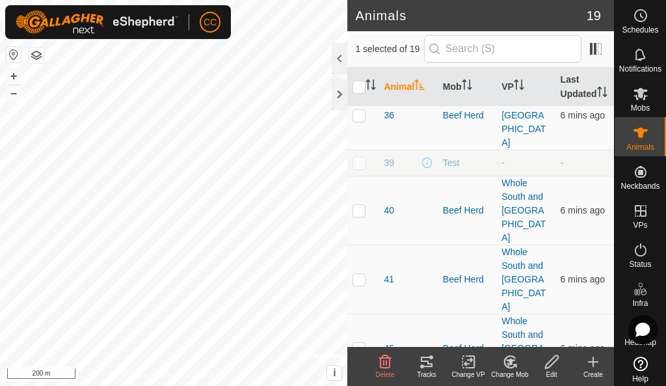
scroll to position [504, 0]
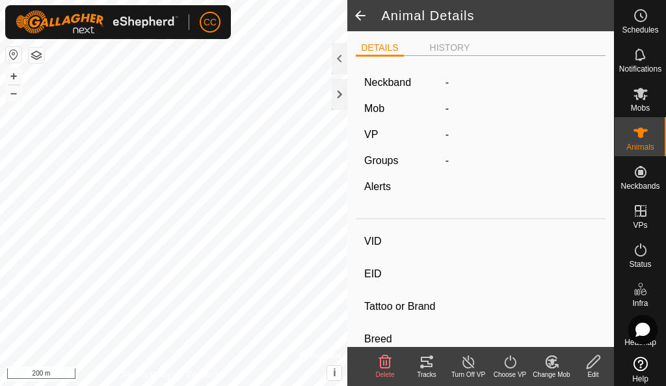
type input "Buttercup"
type input "-"
type input "Viking Red"
type input "Cow"
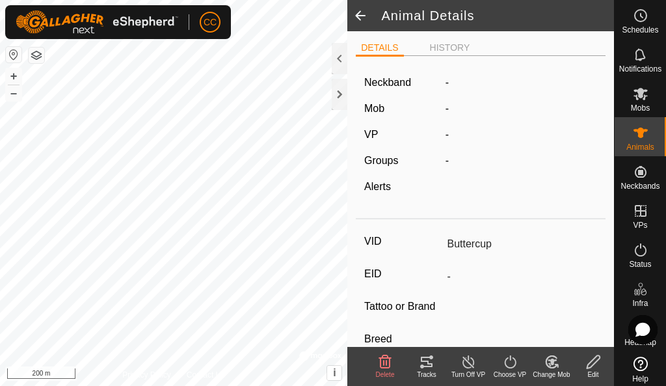
type input "0 kg"
type input "-"
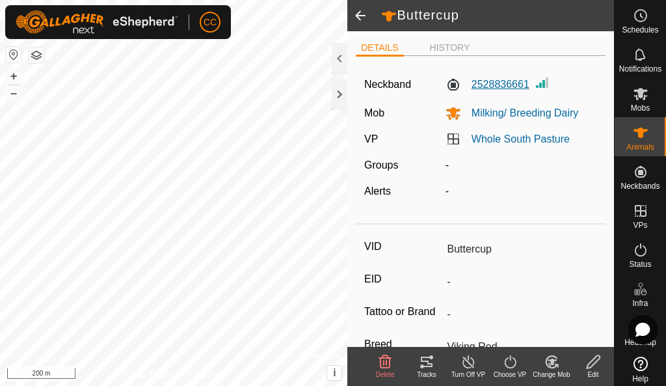
click at [490, 89] on label "2528836661" at bounding box center [488, 85] width 84 height 16
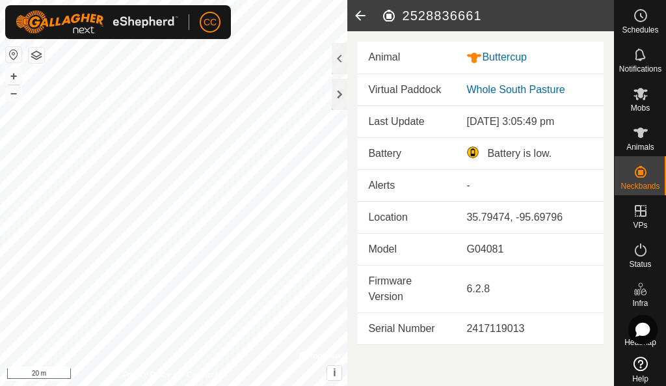
click at [42, 60] on button "button" at bounding box center [37, 55] width 16 height 16
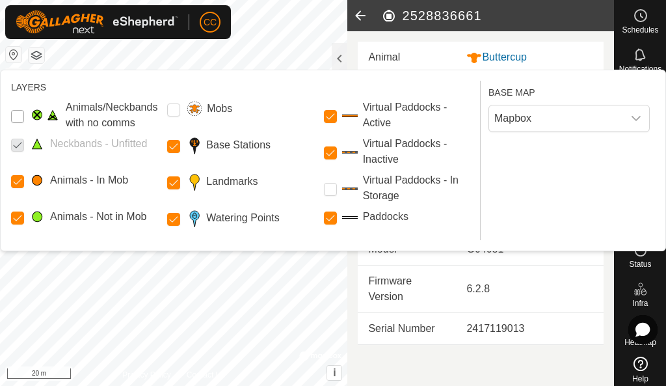
click at [20, 114] on Issue "Animals/Neckbands with no comms" at bounding box center [17, 116] width 13 height 13
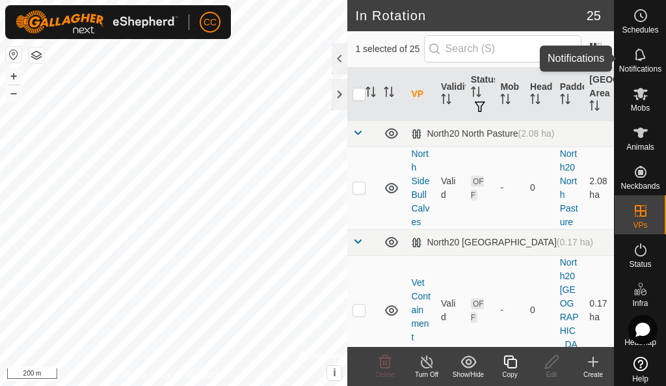
click at [630, 65] on span "Notifications" at bounding box center [640, 69] width 42 height 8
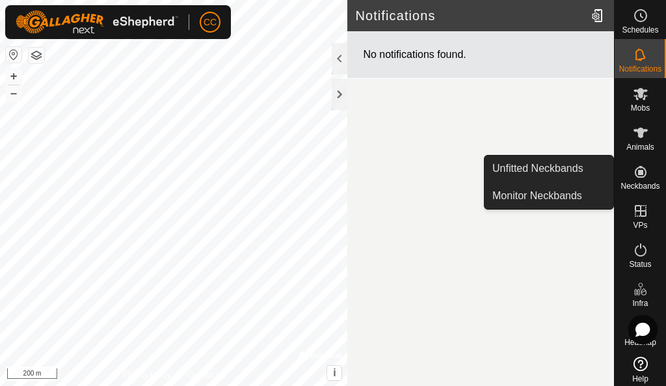
click at [639, 182] on span "Neckbands" at bounding box center [640, 186] width 39 height 8
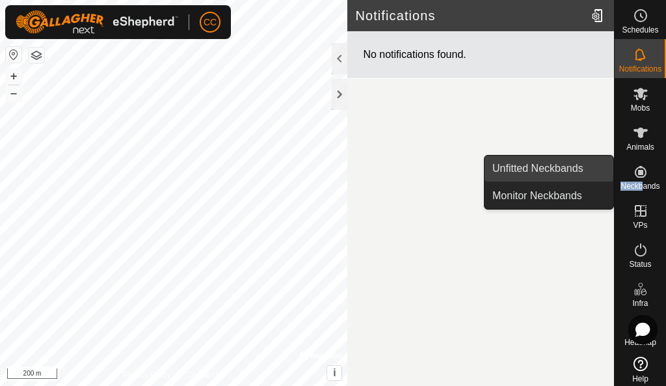
click at [548, 173] on link "Unfitted Neckbands" at bounding box center [549, 168] width 129 height 26
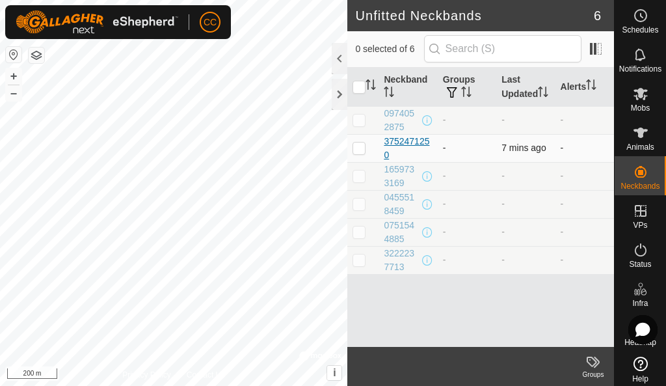
click at [397, 152] on div "3752471250" at bounding box center [408, 148] width 48 height 27
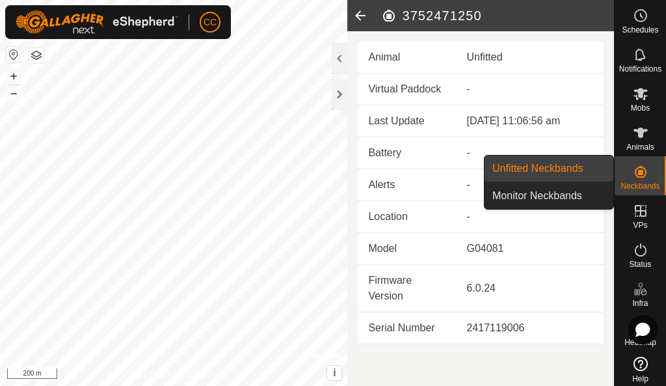
click at [633, 168] on icon at bounding box center [641, 172] width 16 height 16
click at [555, 190] on link "Monitor Neckbands" at bounding box center [549, 196] width 129 height 26
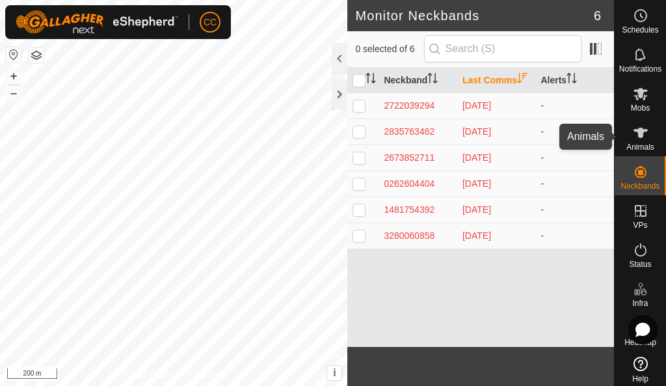
click at [630, 140] on es-animals-svg-icon at bounding box center [640, 132] width 23 height 21
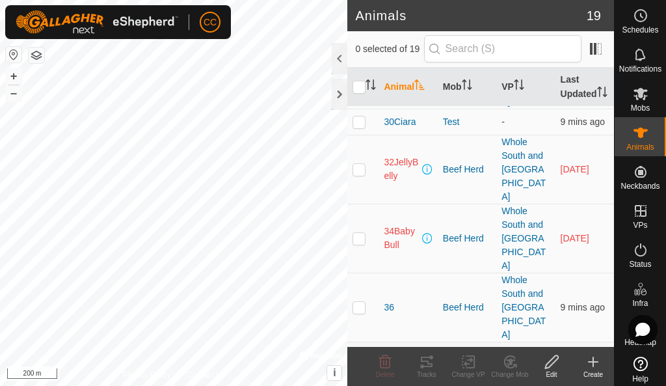
scroll to position [504, 0]
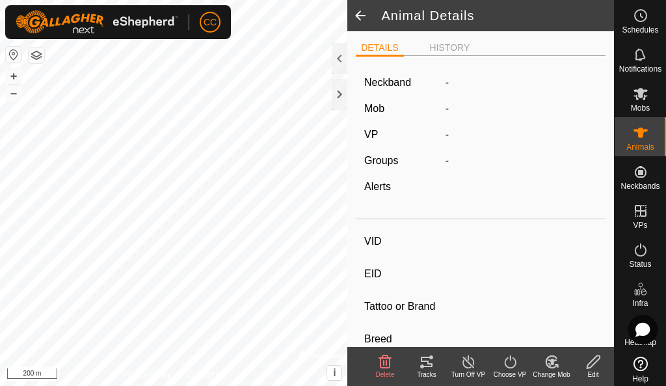
type input "Buttercup"
type input "-"
type input "Viking Red"
type input "Cow"
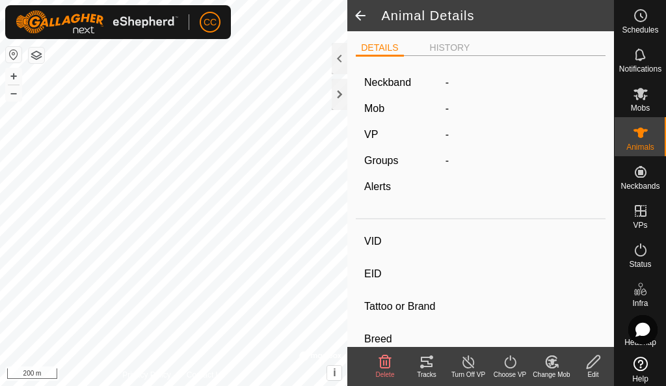
type input "0 kg"
type input "-"
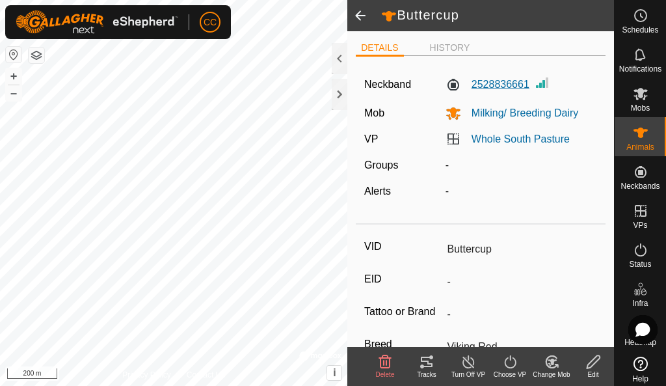
click at [483, 88] on label "2528836661" at bounding box center [488, 85] width 84 height 16
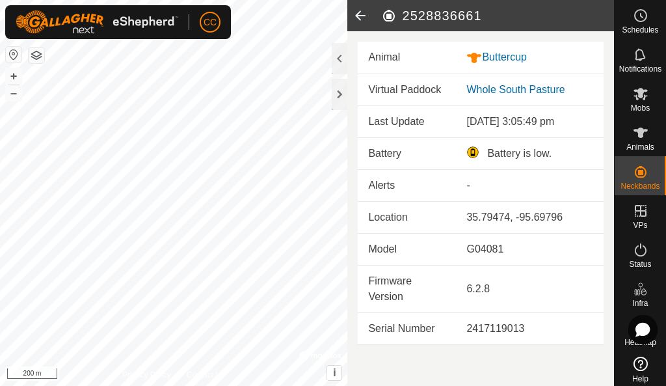
click at [368, 23] on icon at bounding box center [360, 15] width 26 height 31
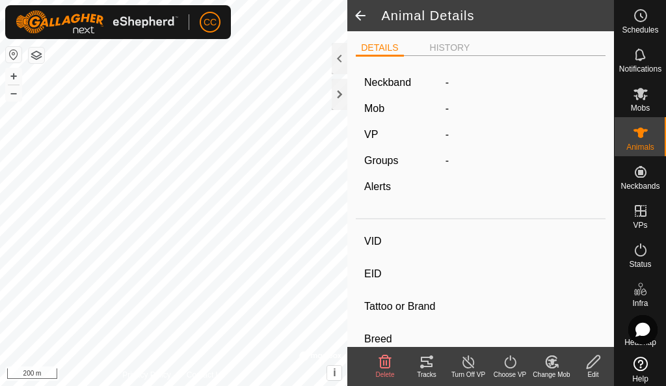
type input "Buttercup"
type input "-"
type input "Viking Red"
type input "Cow"
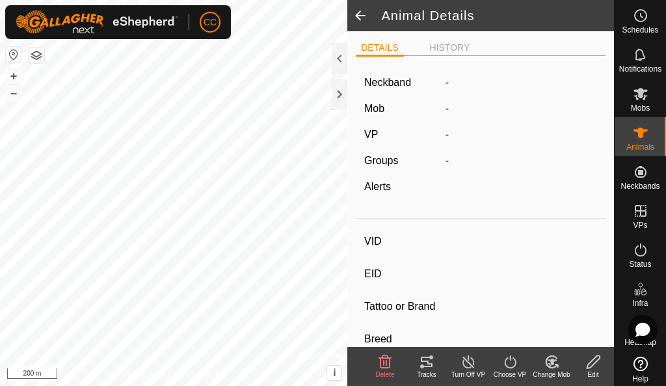
type input "0 kg"
type input "-"
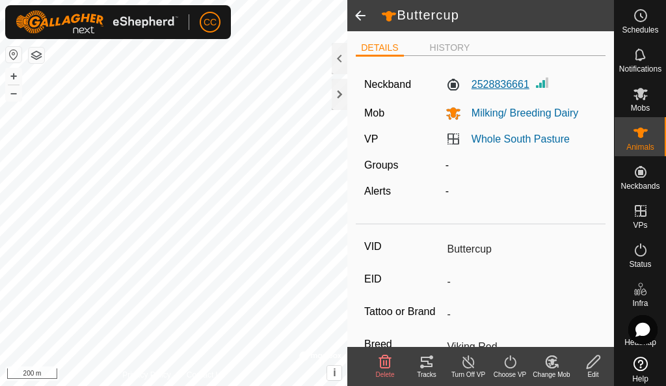
click at [515, 88] on label "2528836661" at bounding box center [488, 85] width 84 height 16
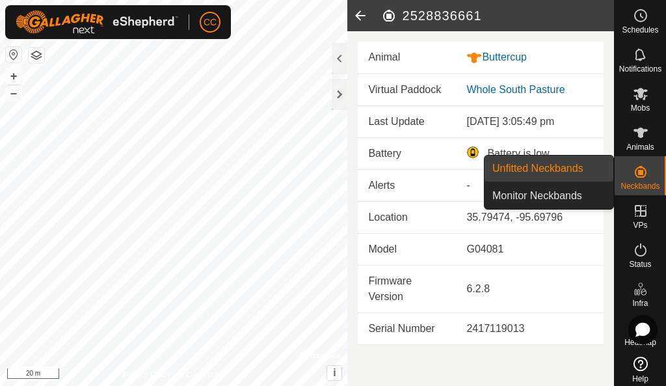
click at [629, 178] on es-neckbands-svg-icon at bounding box center [640, 171] width 23 height 21
click at [535, 171] on link "Unfitted Neckbands" at bounding box center [549, 168] width 129 height 26
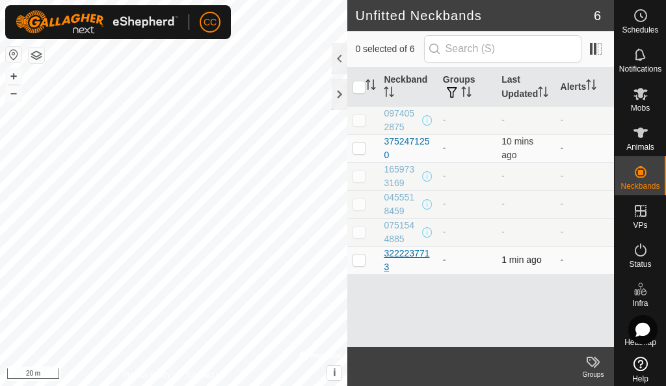
click at [395, 273] on div "3222237713" at bounding box center [408, 260] width 48 height 27
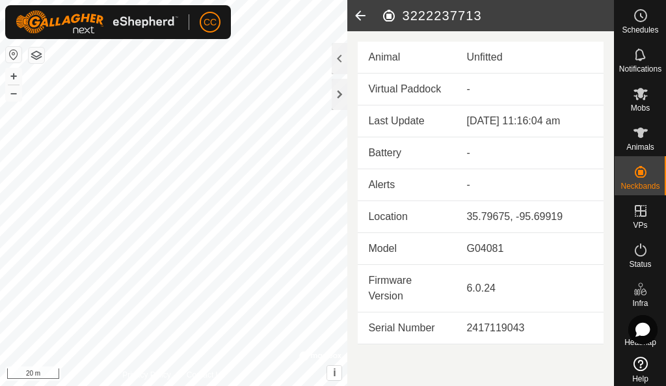
click at [360, 16] on icon at bounding box center [360, 15] width 26 height 31
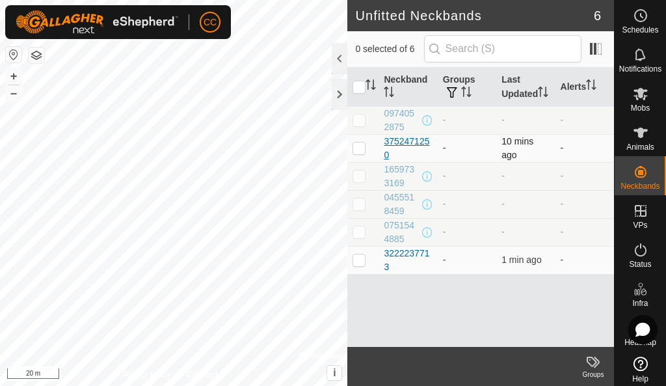
click at [399, 154] on div "3752471250" at bounding box center [408, 148] width 48 height 27
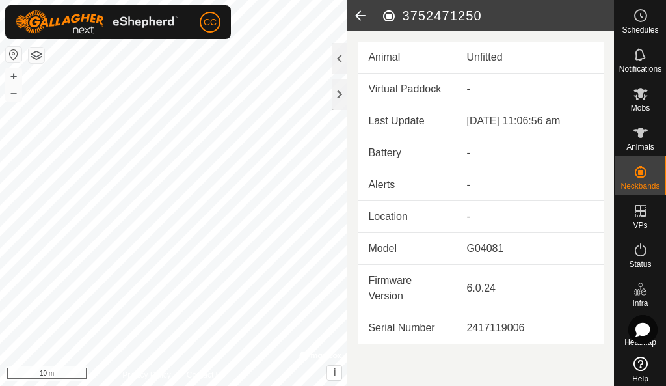
click at [362, 18] on icon at bounding box center [360, 15] width 26 height 31
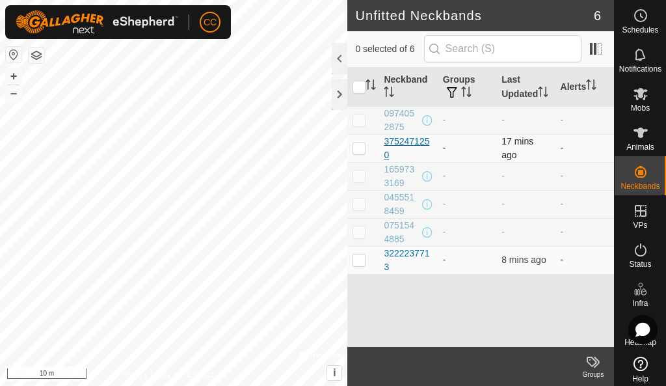
click at [386, 159] on div "3752471250" at bounding box center [408, 148] width 48 height 27
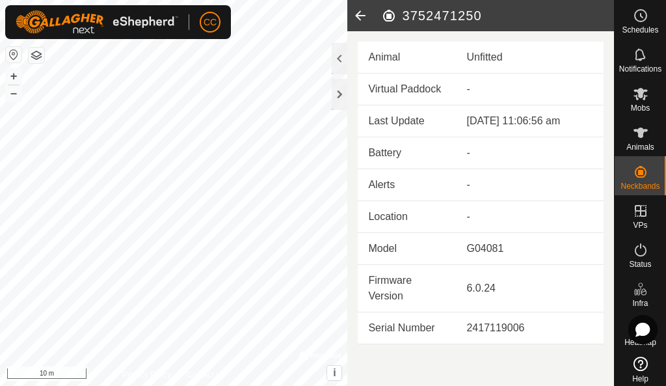
click at [356, 18] on icon at bounding box center [360, 15] width 26 height 31
